Goal: Task Accomplishment & Management: Complete application form

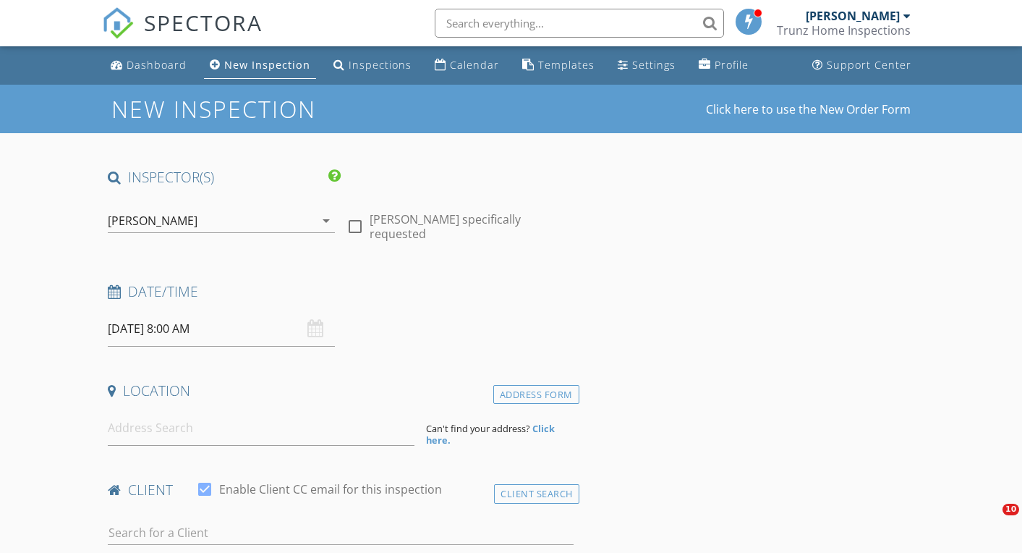
click at [328, 218] on icon "arrow_drop_down" at bounding box center [326, 220] width 17 height 17
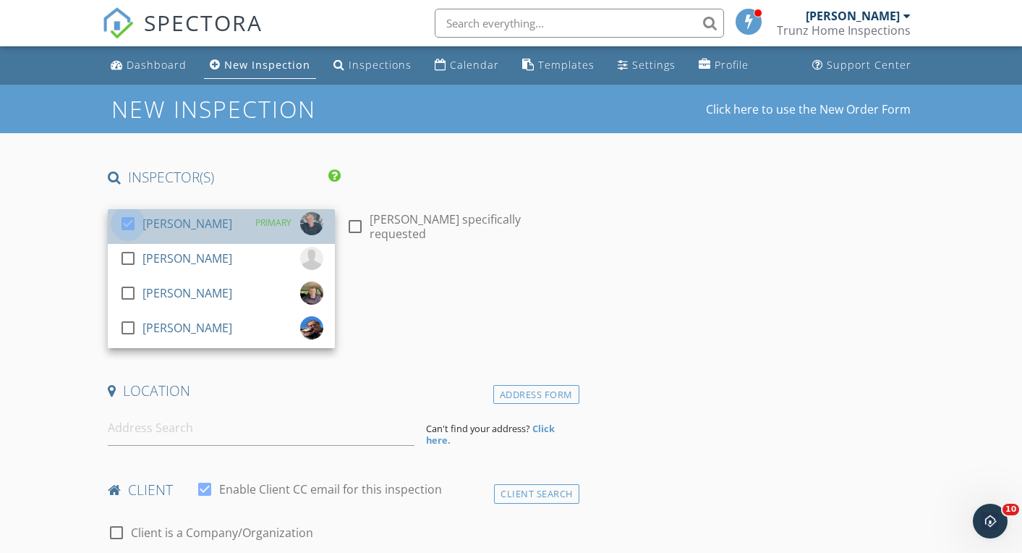
click at [134, 226] on div at bounding box center [128, 223] width 25 height 25
checkbox input "false"
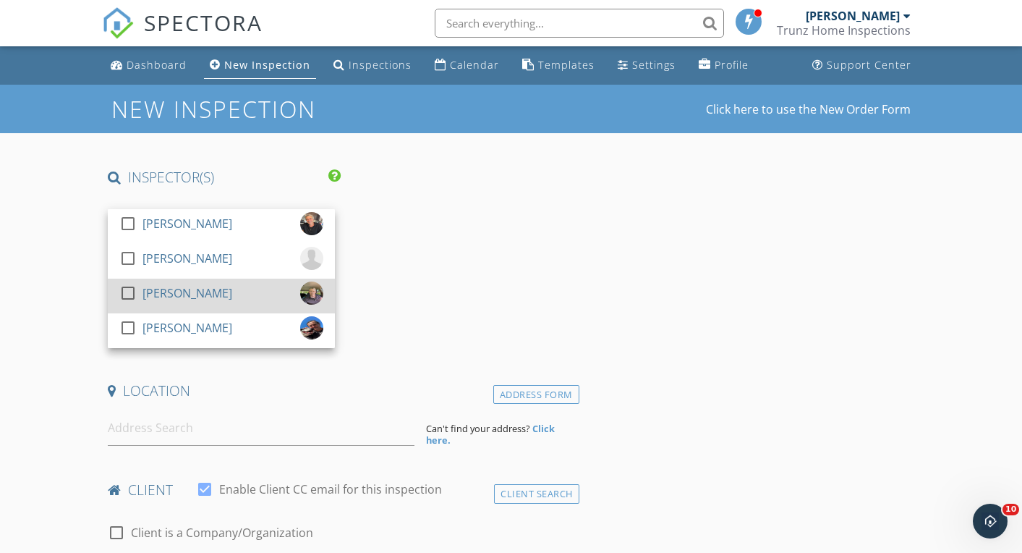
click at [130, 293] on div at bounding box center [128, 293] width 25 height 25
checkbox input "true"
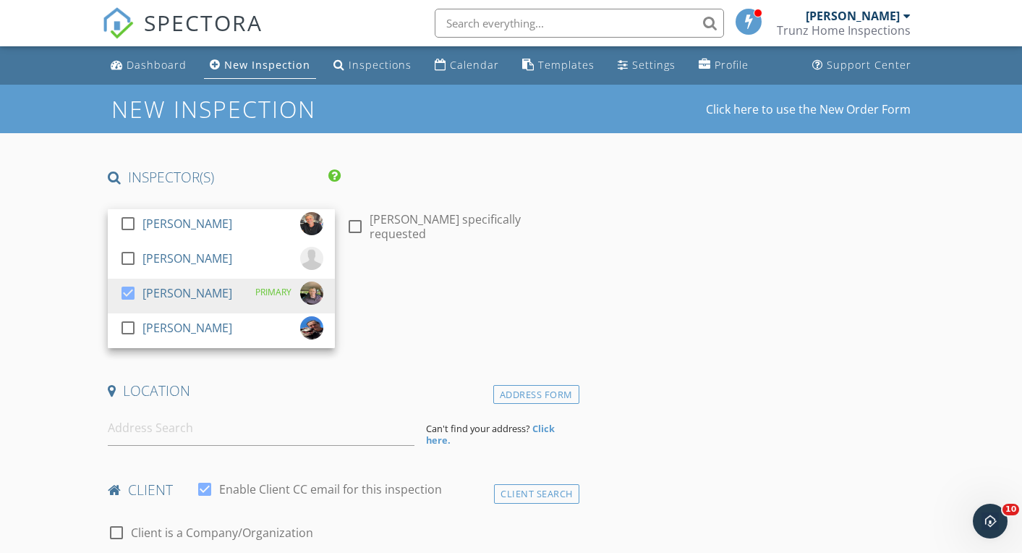
click at [461, 306] on div "Date/Time" at bounding box center [340, 296] width 477 height 29
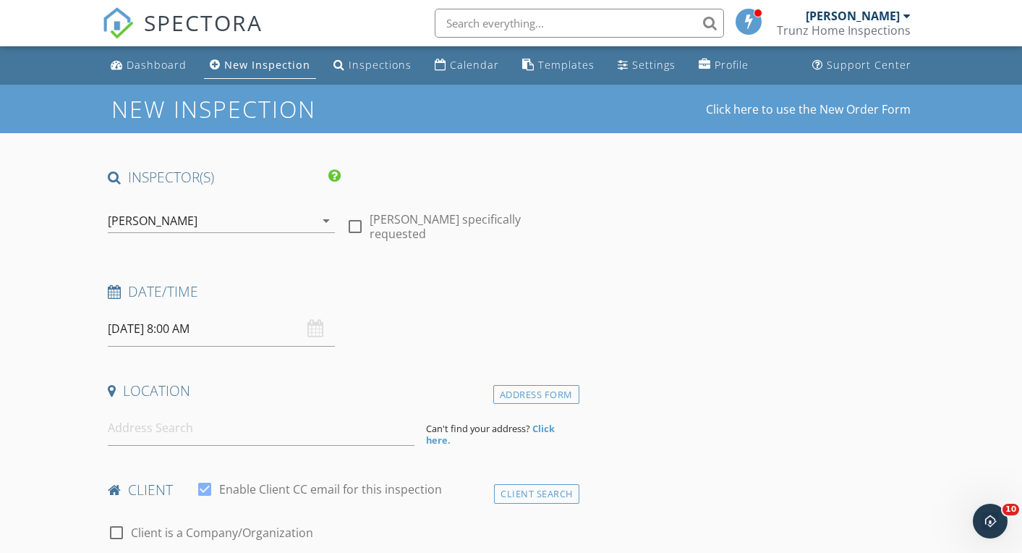
click at [187, 334] on input "09/29/2025 8:00 AM" at bounding box center [221, 328] width 227 height 35
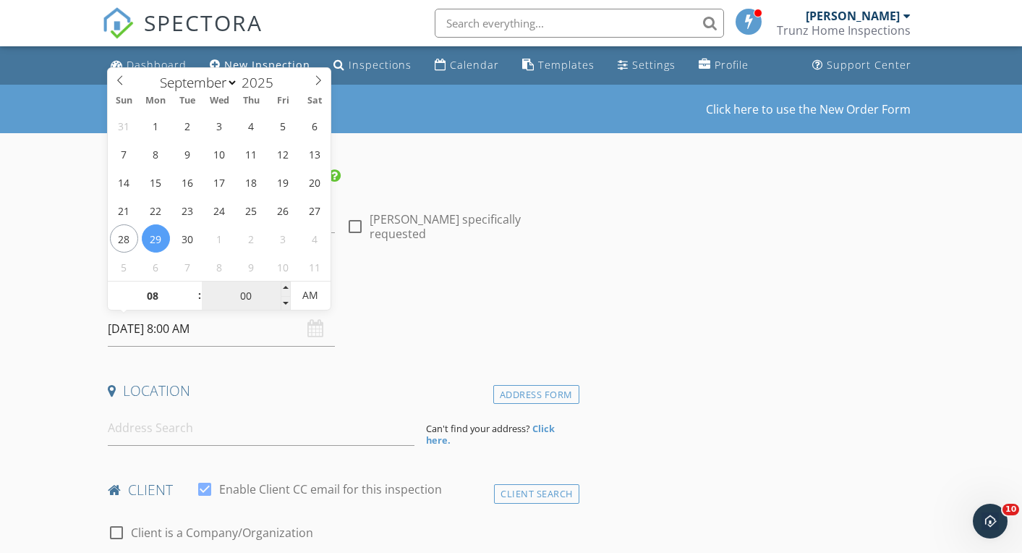
click at [253, 295] on input "00" at bounding box center [246, 295] width 89 height 29
type input "30"
type input "[DATE] 8:30 AM"
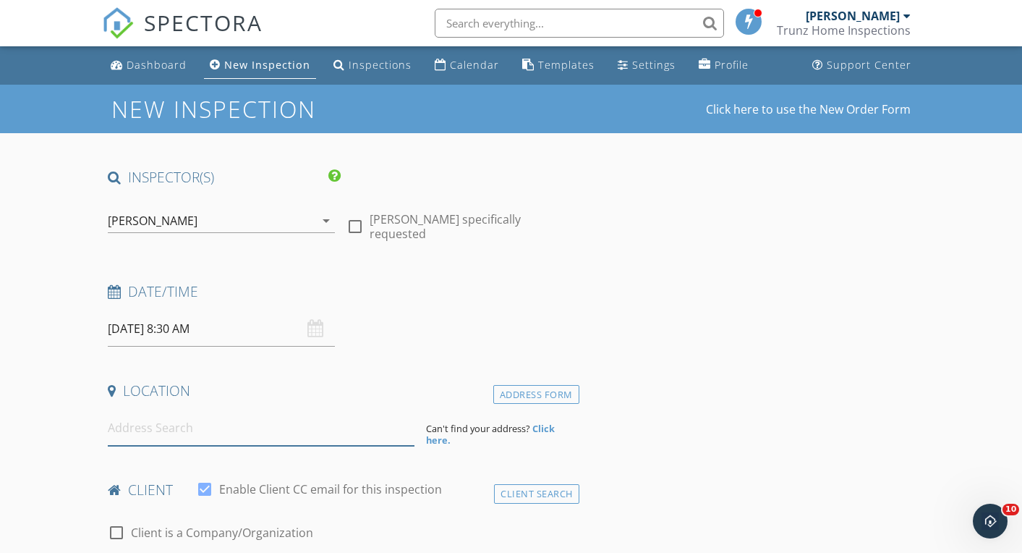
click at [242, 417] on input at bounding box center [261, 427] width 307 height 35
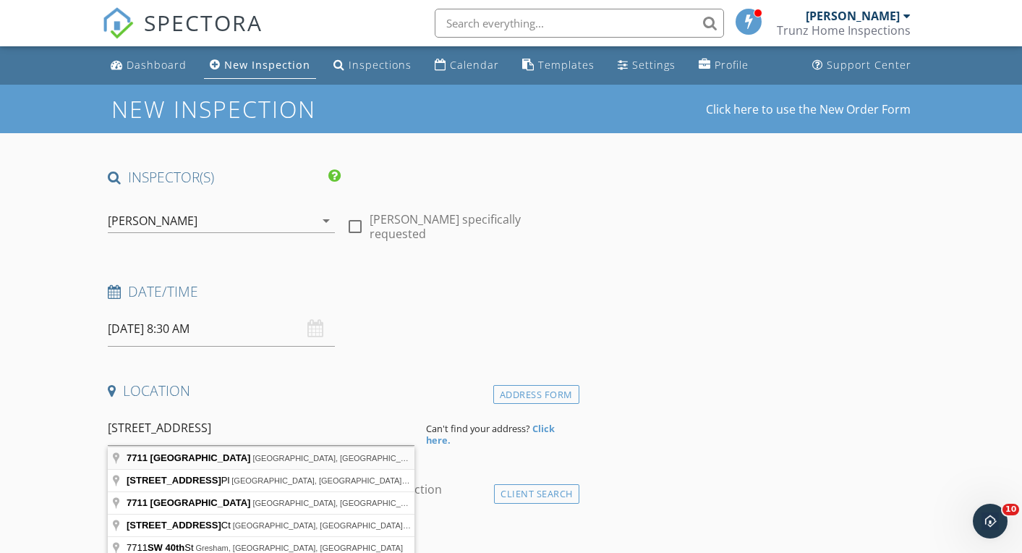
type input "7711 Southwest 40th Avenue, Portland, OR, USA"
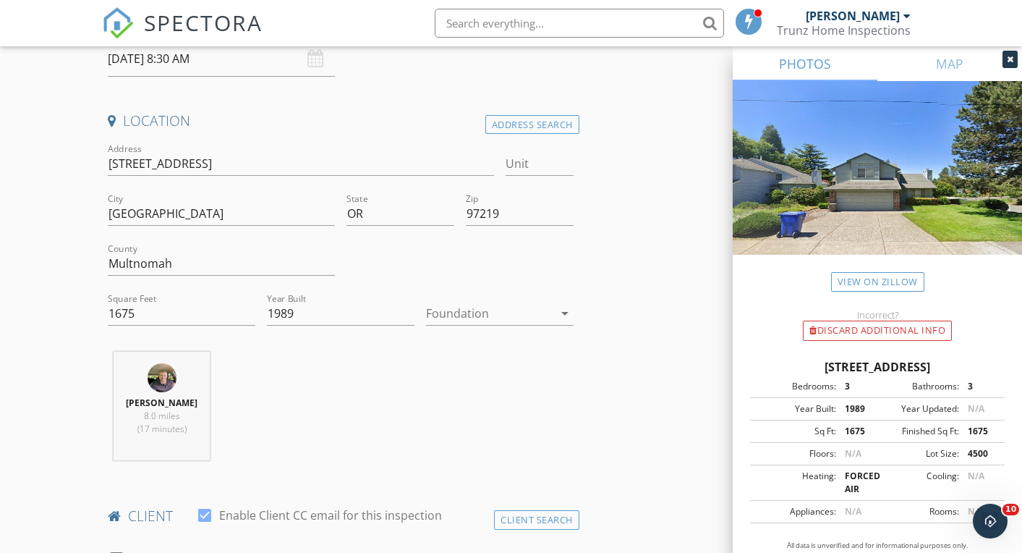
scroll to position [476, 0]
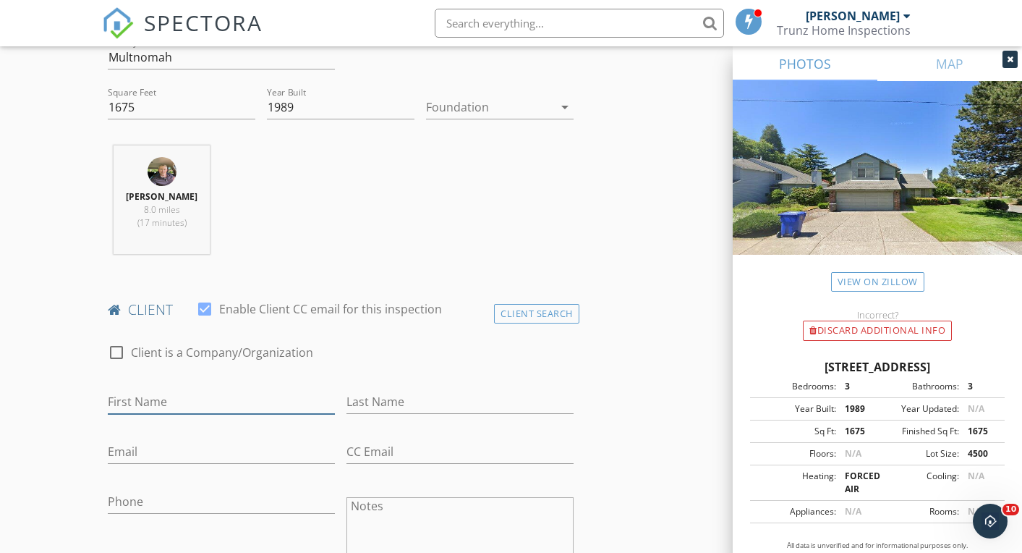
click at [192, 398] on input "First Name" at bounding box center [221, 402] width 227 height 24
click at [147, 401] on input "First Name" at bounding box center [221, 402] width 227 height 24
type input "[PERSON_NAME]"
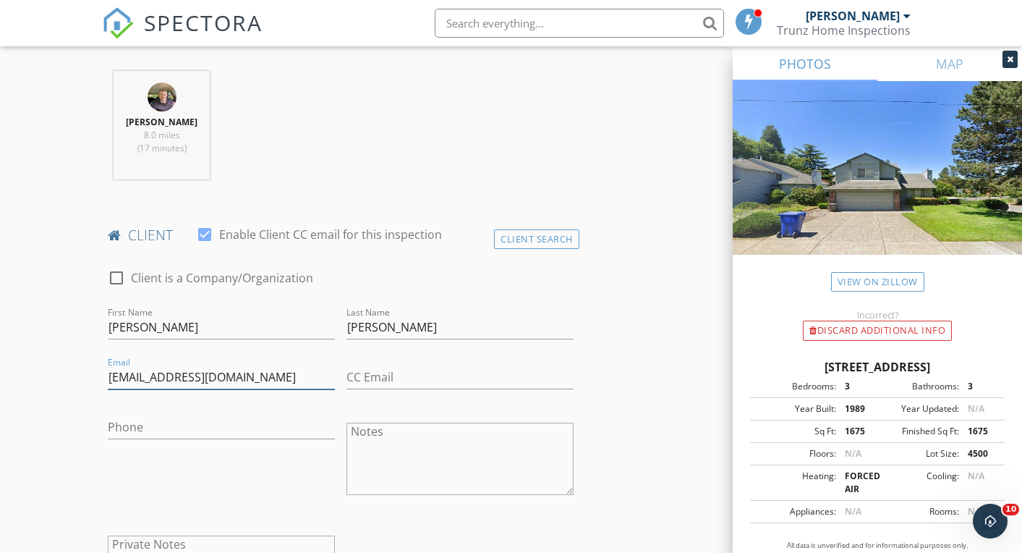
scroll to position [801, 0]
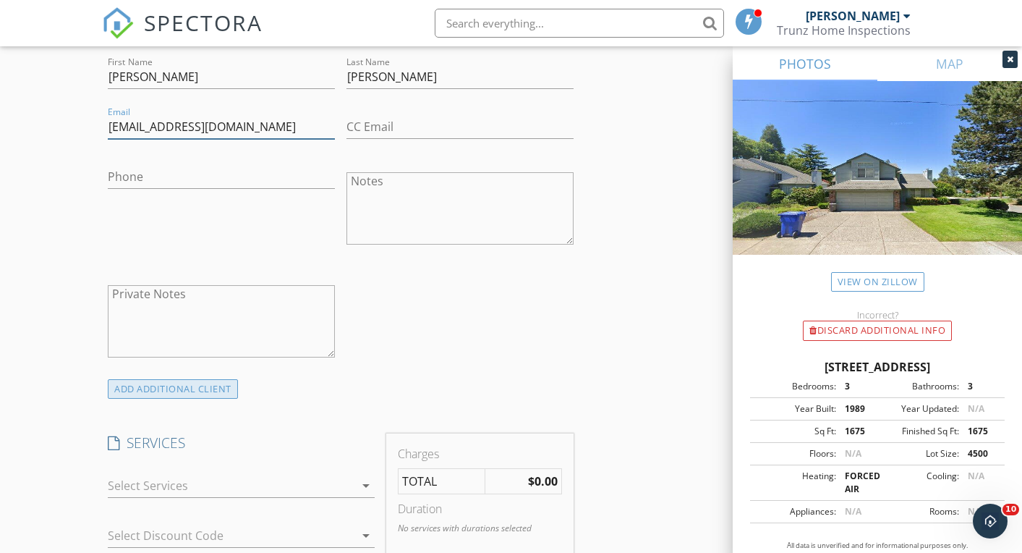
type input "[EMAIL_ADDRESS][DOMAIN_NAME]"
click at [171, 396] on div "ADD ADDITIONAL client" at bounding box center [173, 389] width 130 height 20
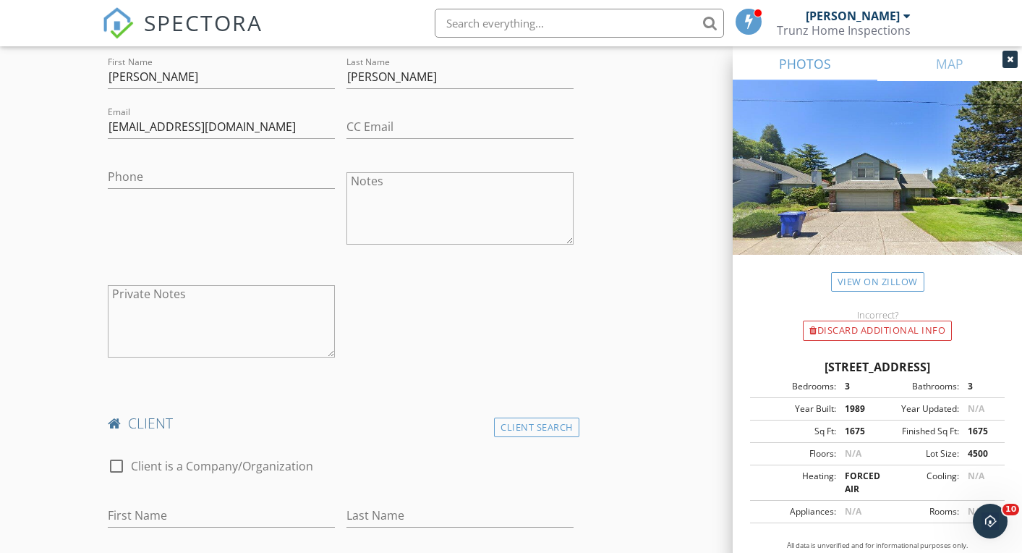
scroll to position [903, 0]
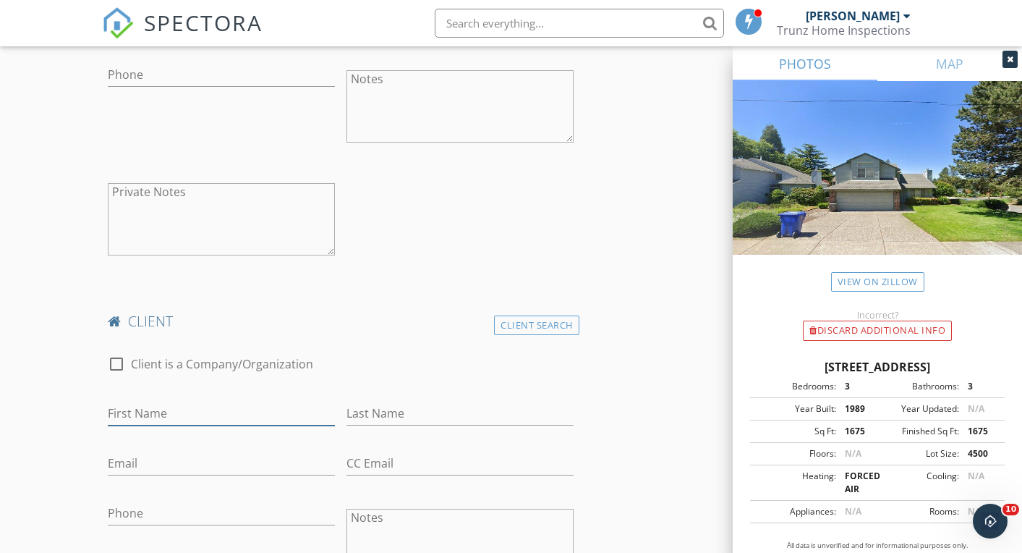
click at [165, 423] on input "First Name" at bounding box center [221, 414] width 227 height 24
type input "[PERSON_NAME]"
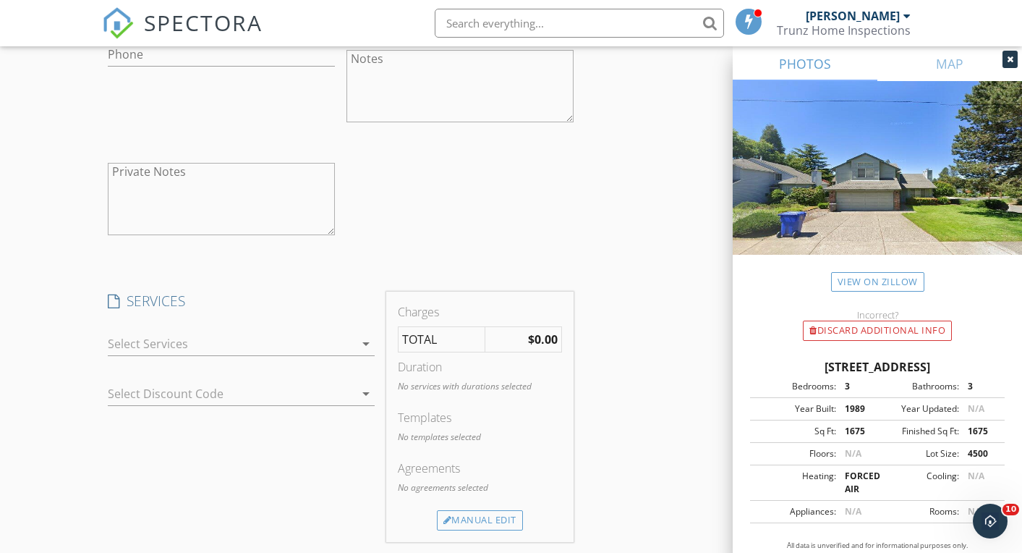
scroll to position [1370, 0]
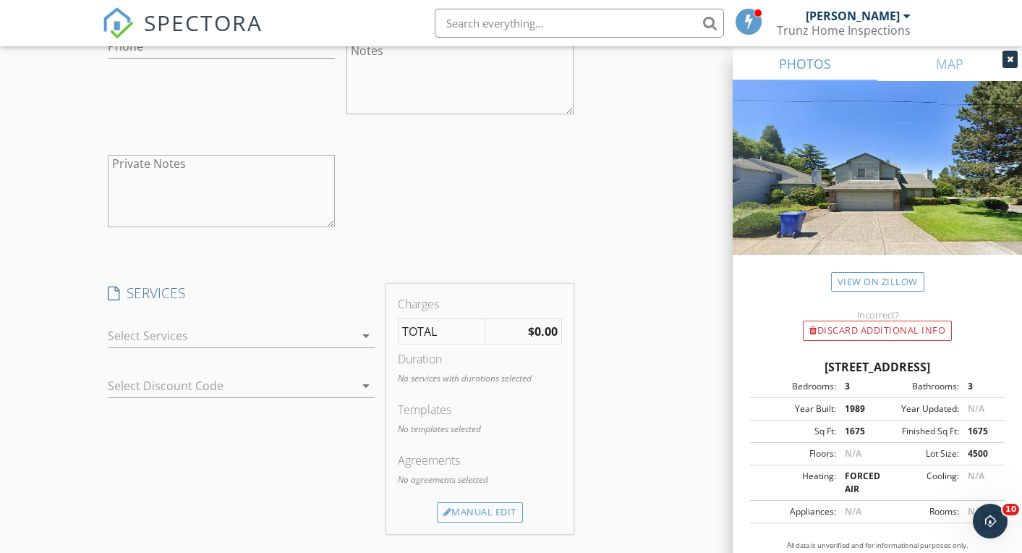
type input "[PERSON_NAME]"
click at [367, 335] on icon "arrow_drop_down" at bounding box center [365, 335] width 17 height 17
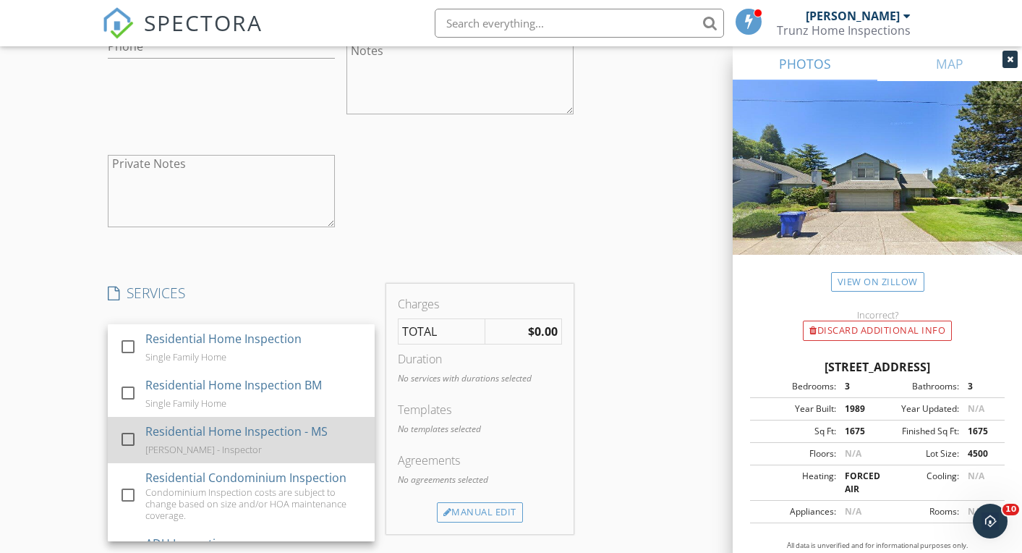
click at [130, 439] on div at bounding box center [128, 439] width 25 height 25
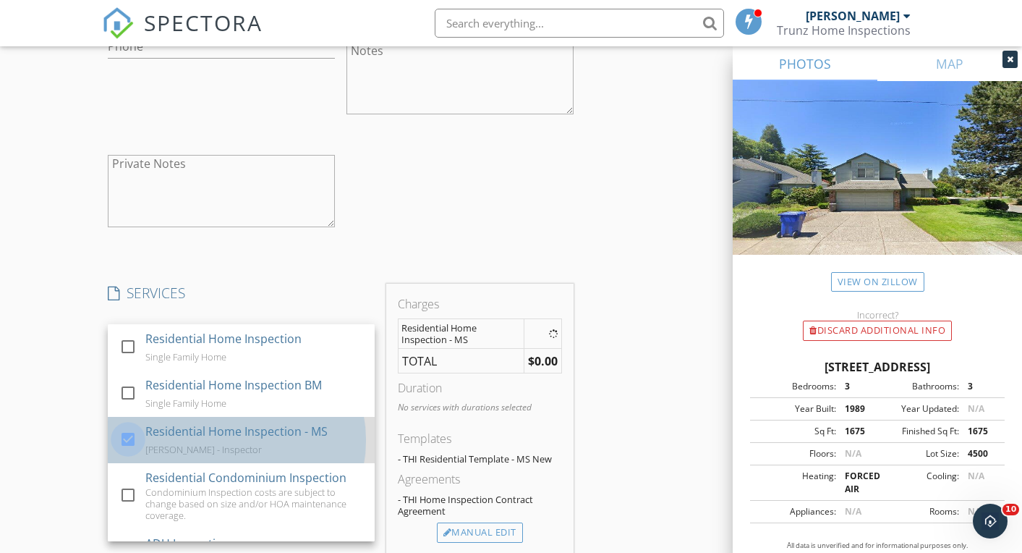
checkbox input "true"
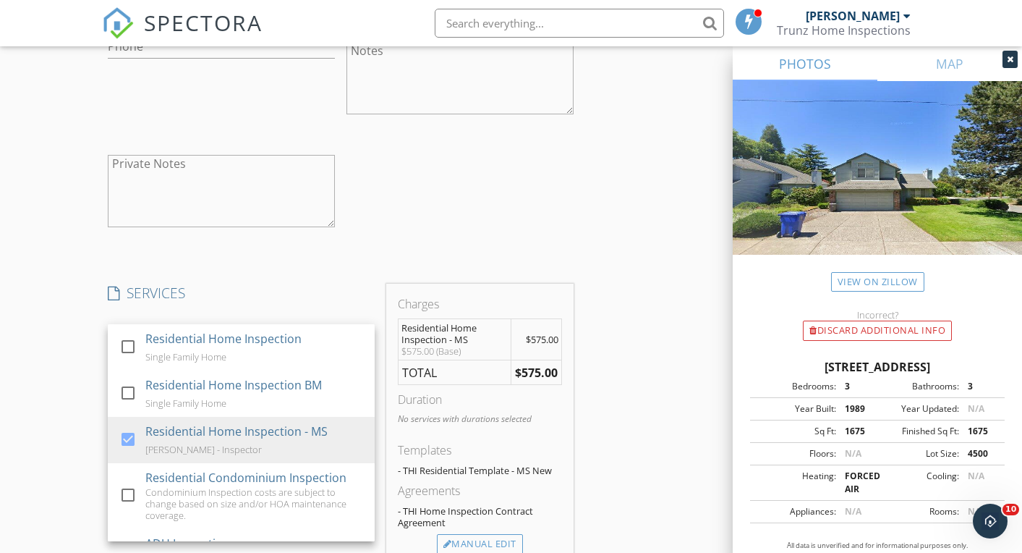
click at [328, 271] on div "INSPECTOR(S) check_box_outline_blank Marc Trunz check_box_outline_blank Michael…" at bounding box center [340, 167] width 477 height 2738
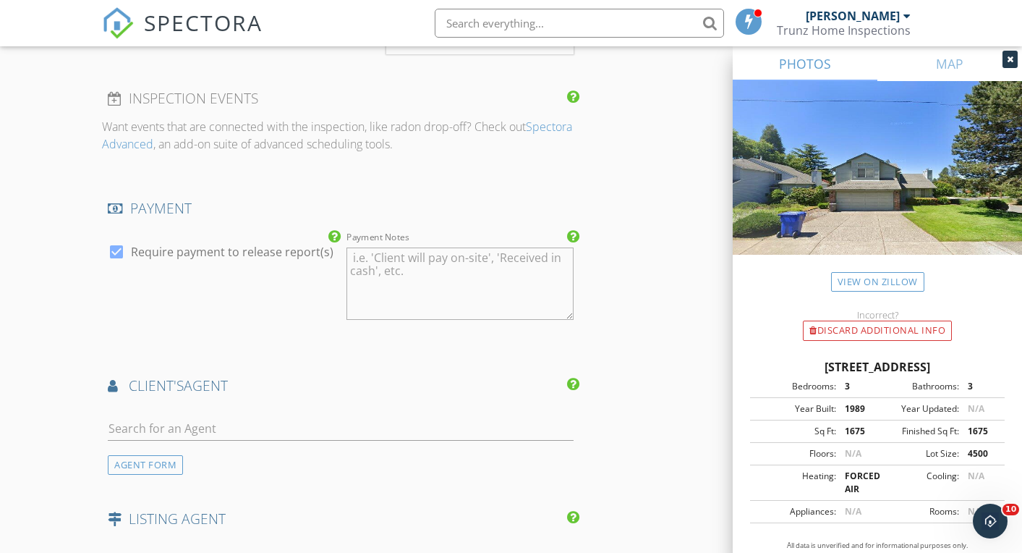
scroll to position [2020, 0]
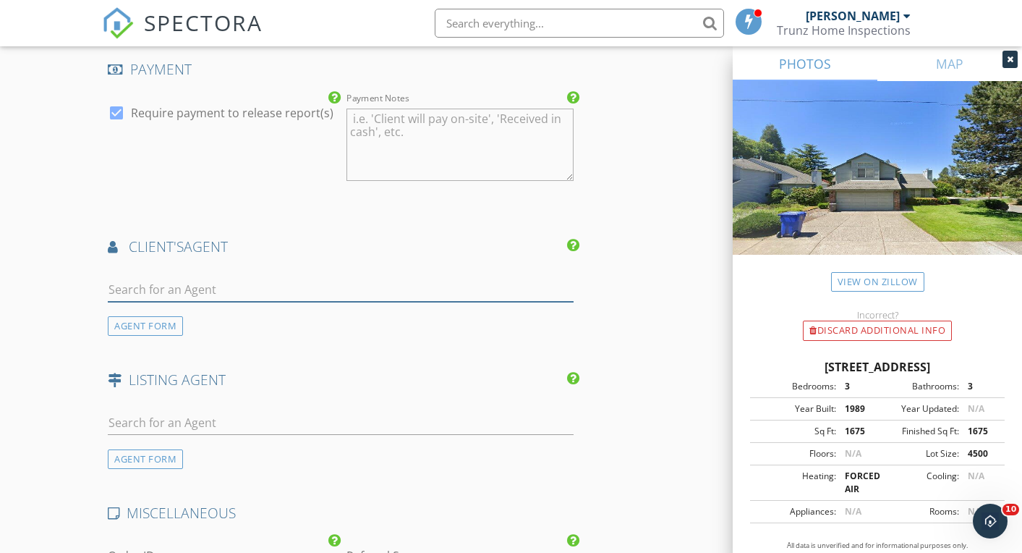
click at [365, 287] on input "text" at bounding box center [340, 290] width 465 height 24
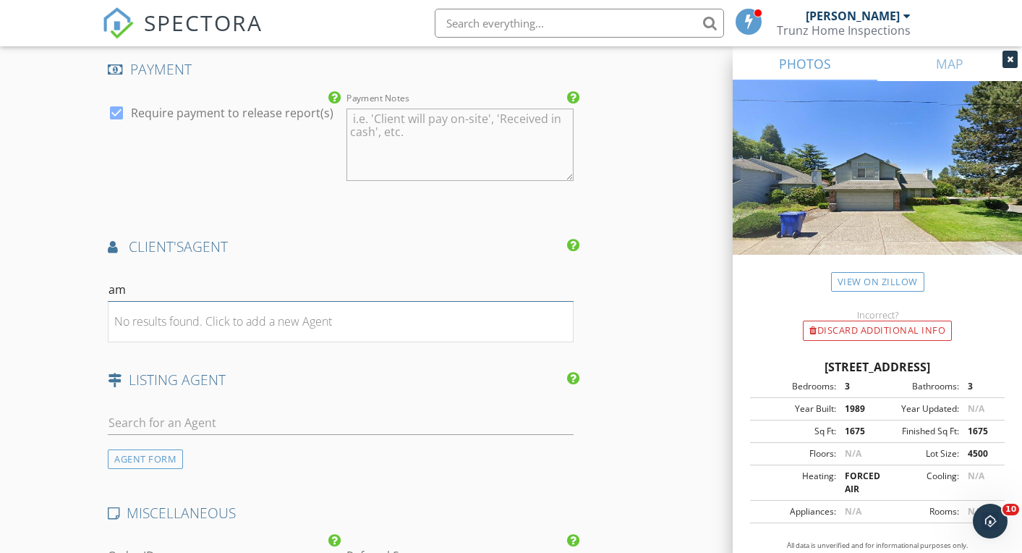
type input "a"
type input "aime"
click at [182, 316] on div "[PERSON_NAME]" at bounding box center [194, 321] width 90 height 17
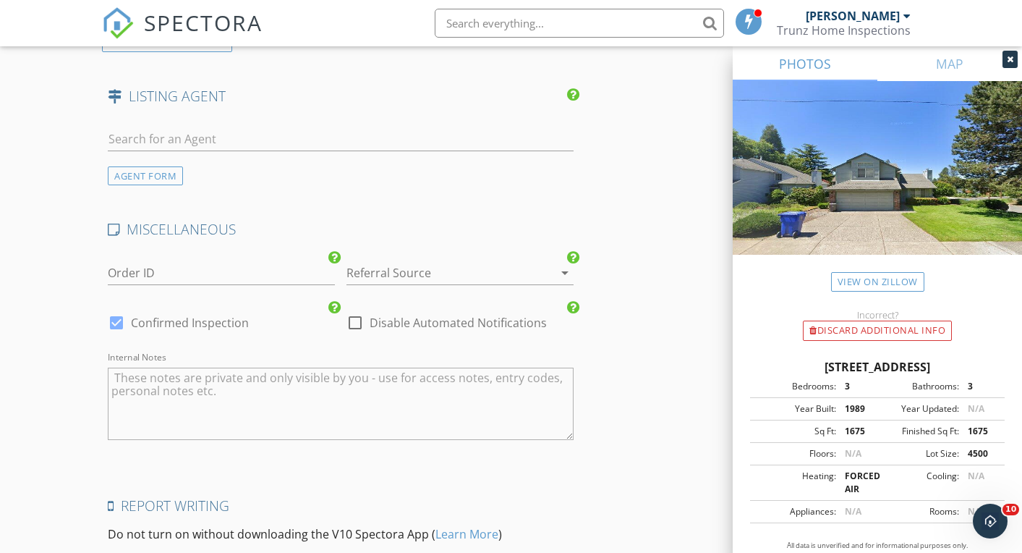
scroll to position [2803, 0]
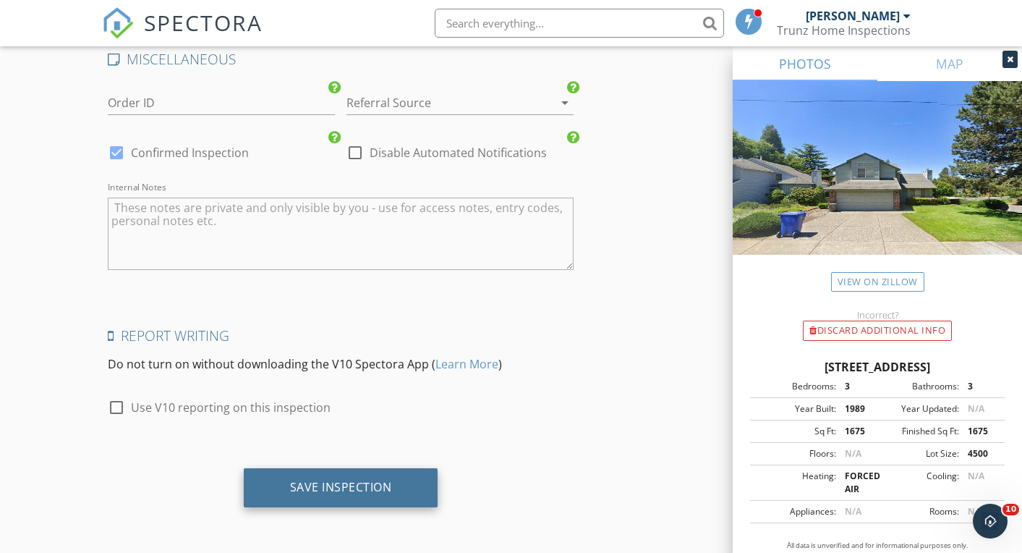
click at [335, 493] on div "Save Inspection" at bounding box center [341, 487] width 102 height 14
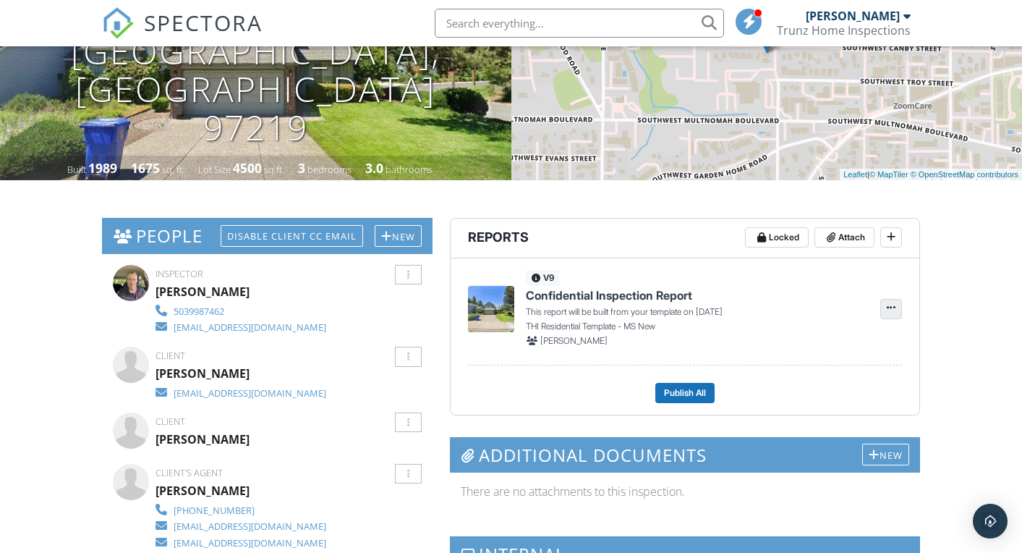
scroll to position [207, 0]
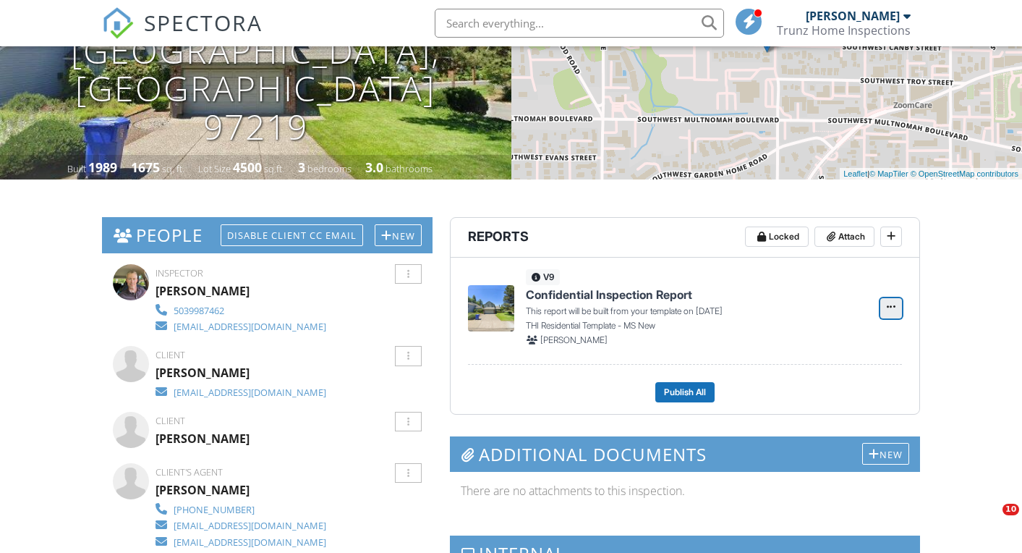
click at [897, 309] on span at bounding box center [891, 307] width 14 height 14
click at [824, 336] on label "Build Now" at bounding box center [818, 347] width 149 height 34
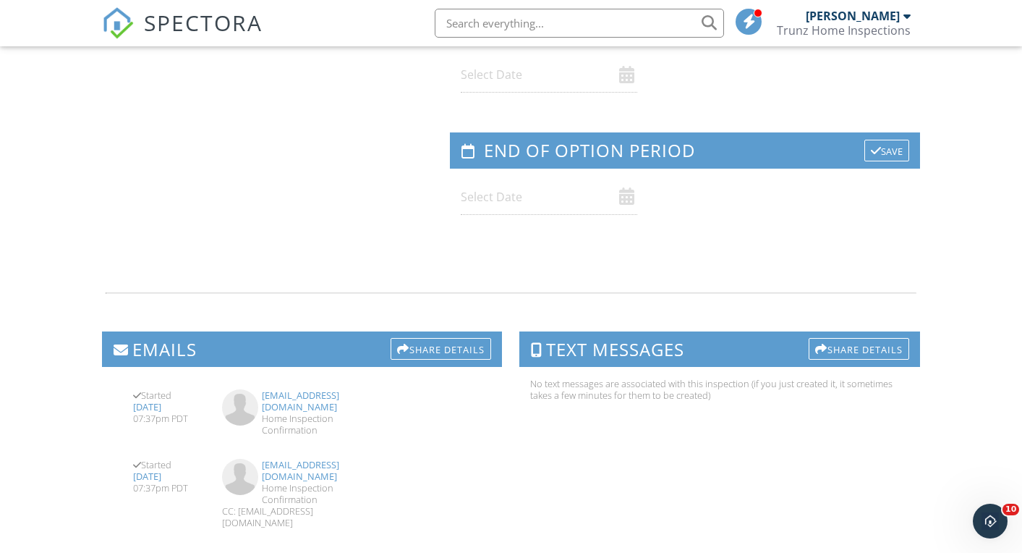
scroll to position [1415, 0]
